Goal: Information Seeking & Learning: Learn about a topic

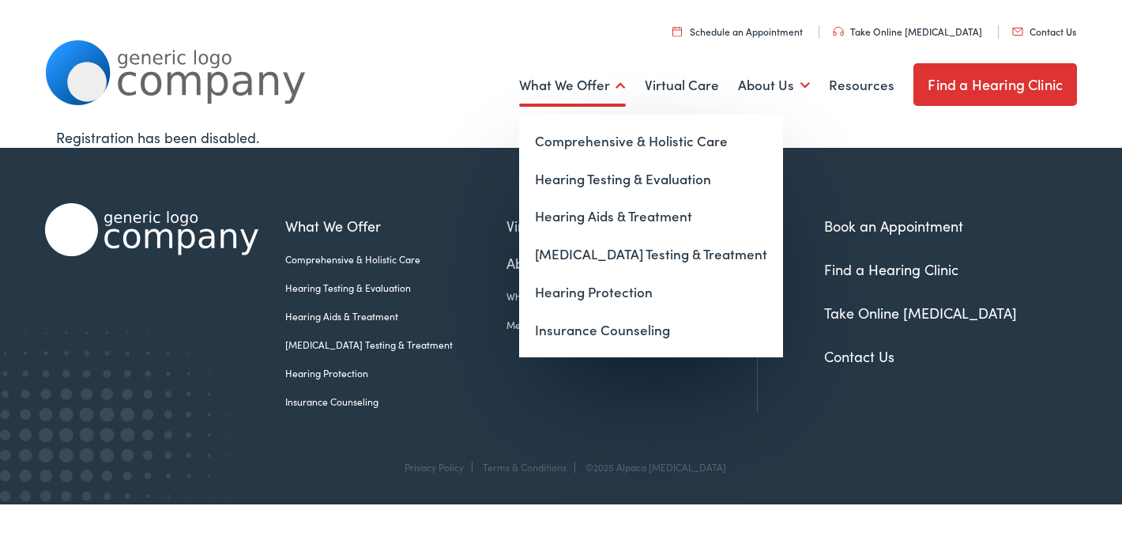
click at [585, 85] on link "What We Offer" at bounding box center [572, 85] width 107 height 58
click at [580, 212] on link "Hearing Aids & Treatment" at bounding box center [651, 217] width 264 height 38
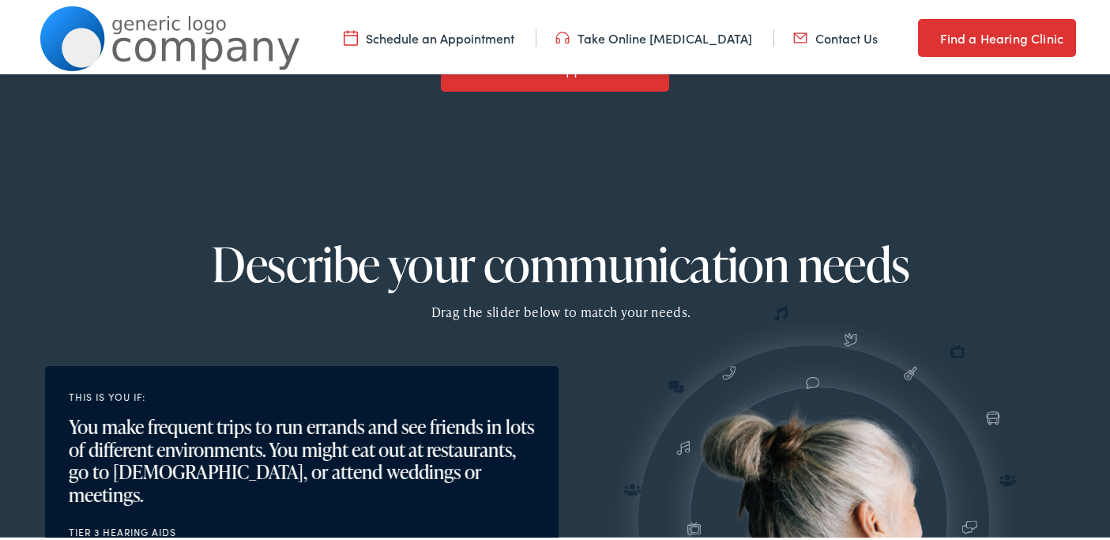
scroll to position [1659, 0]
